Goal: Task Accomplishment & Management: Manage account settings

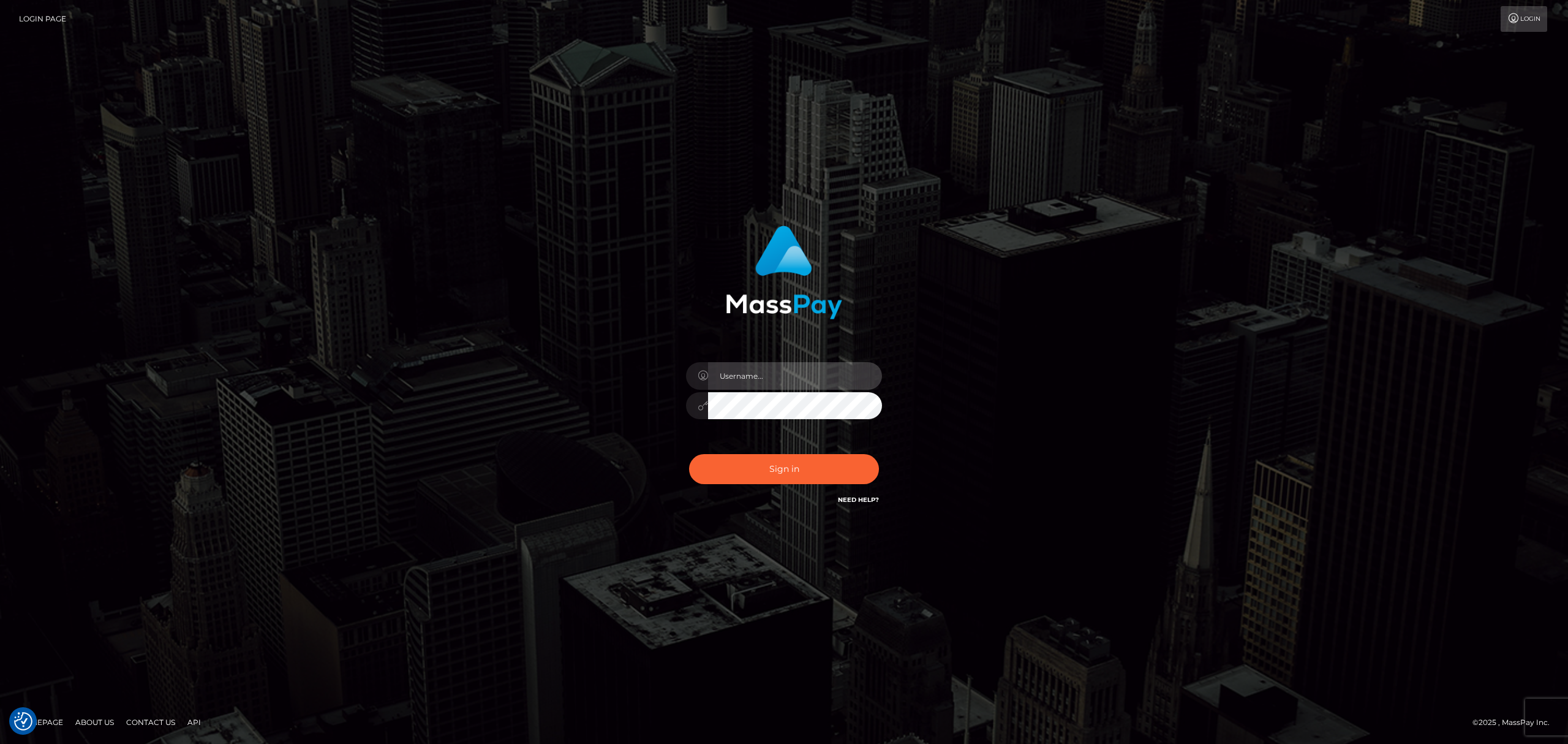
click at [800, 377] on input "text" at bounding box center [794, 376] width 174 height 28
type input "Eric"
click at [794, 476] on button "Sign in" at bounding box center [784, 468] width 190 height 30
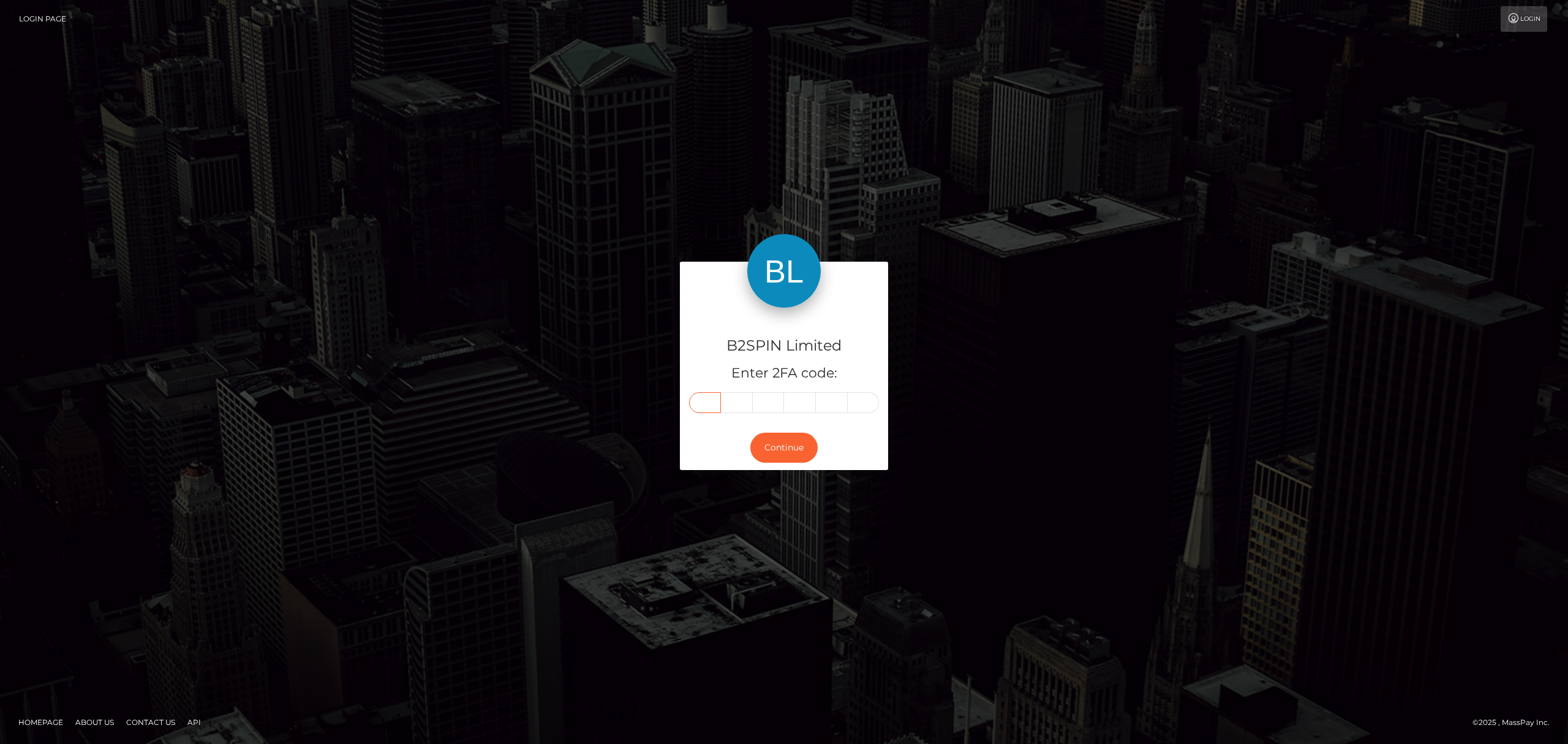
click at [708, 404] on input "text" at bounding box center [705, 402] width 32 height 21
paste input "9"
type input "9"
type input "5"
type input "0"
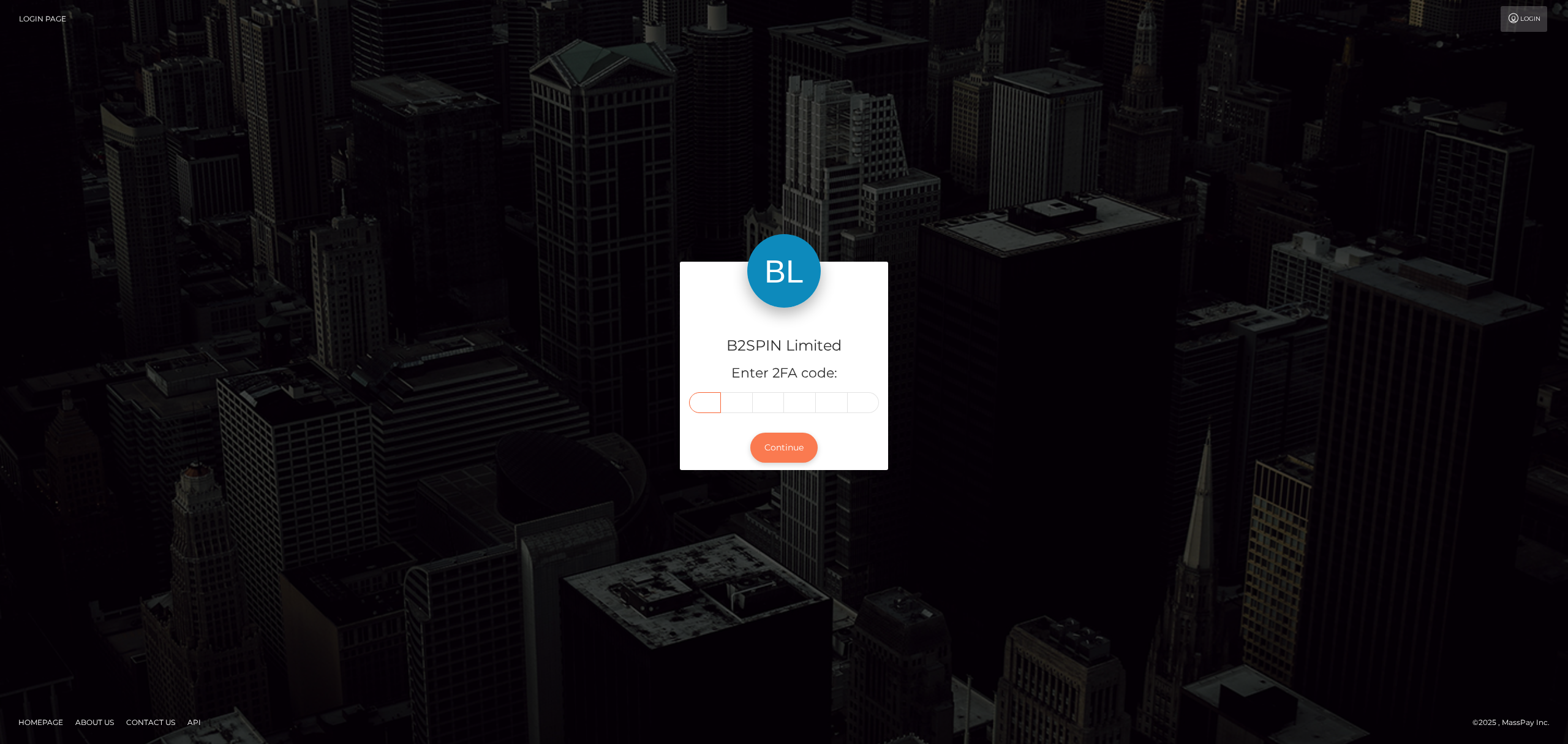
type input "3"
type input "2"
type input "9"
click at [799, 445] on button "Continue" at bounding box center [783, 447] width 67 height 30
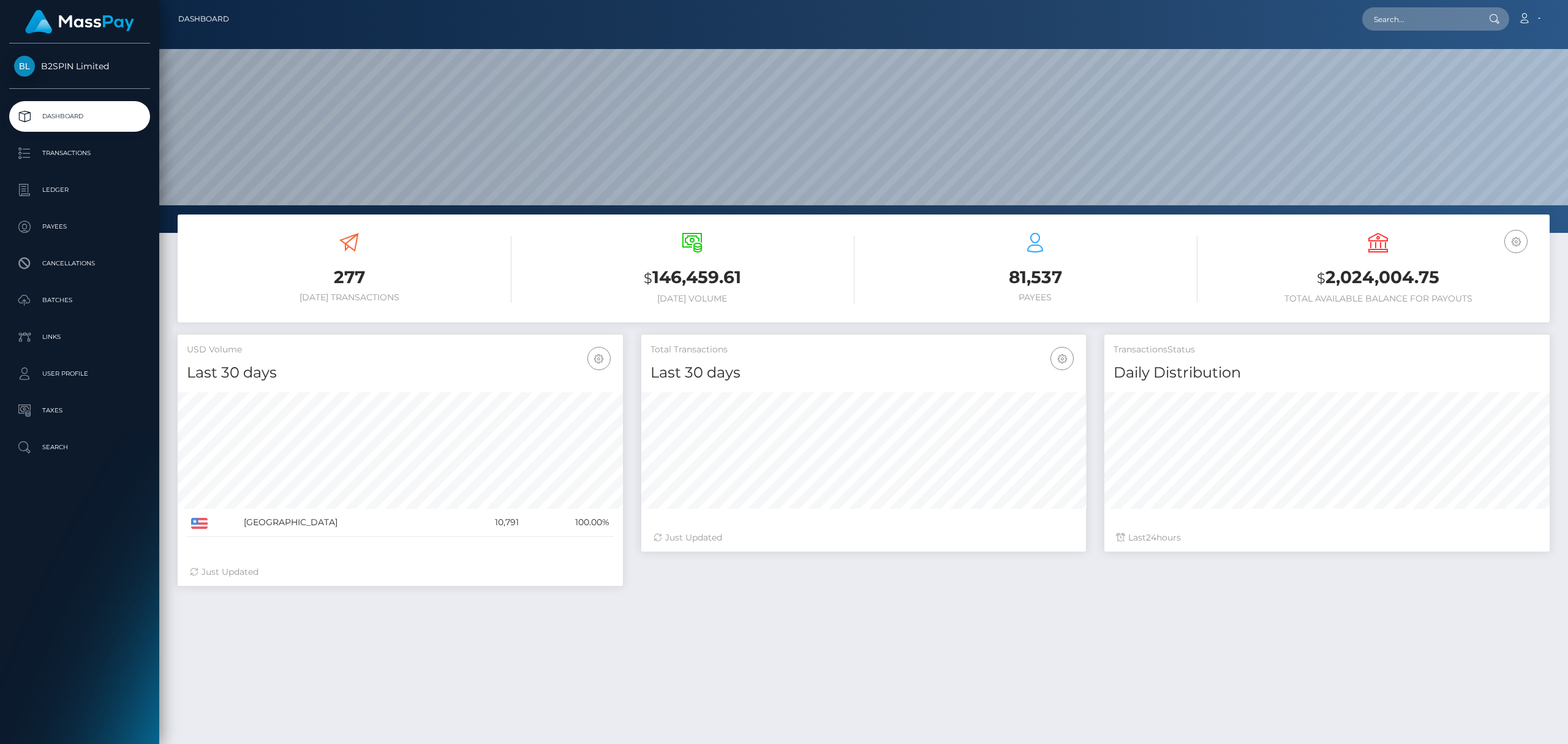
scroll to position [217, 444]
drag, startPoint x: 1450, startPoint y: 283, endPoint x: 1327, endPoint y: 277, distance: 123.1
click at [1327, 277] on h3 "$ 2,024,004.75" at bounding box center [1378, 277] width 325 height 25
copy h3 "2,024,004.75"
